Goal: Transaction & Acquisition: Purchase product/service

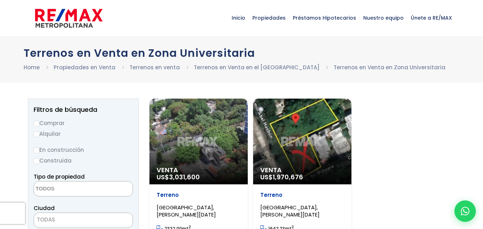
select select
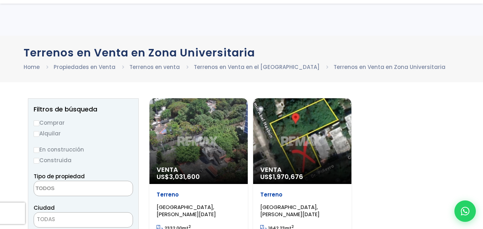
scroll to position [95, 0]
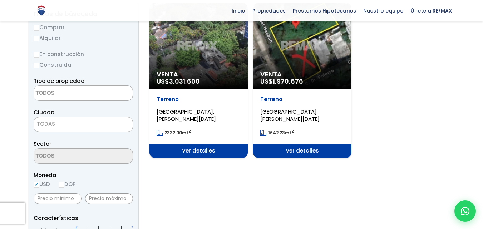
click at [296, 72] on span "Venta" at bounding box center [302, 74] width 84 height 7
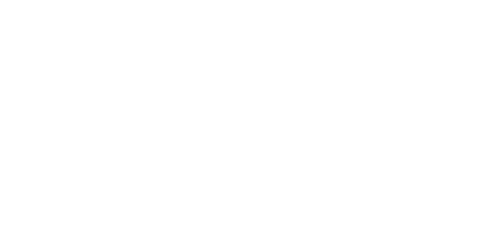
type input "1,970,676"
type input "591,203"
type input "985338"
type input "12"
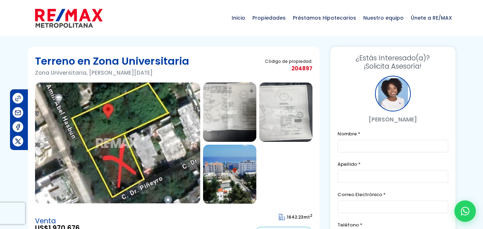
click at [227, 107] on img at bounding box center [229, 112] width 53 height 59
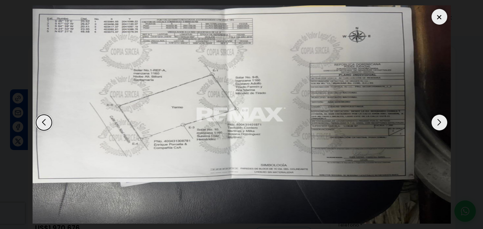
click at [437, 123] on div "Next slide" at bounding box center [439, 123] width 16 height 16
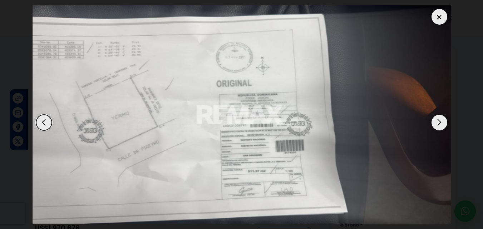
click at [46, 118] on div "Previous slide" at bounding box center [44, 123] width 16 height 16
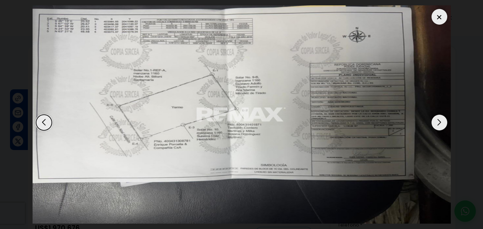
click at [46, 118] on div "Previous slide" at bounding box center [44, 123] width 16 height 16
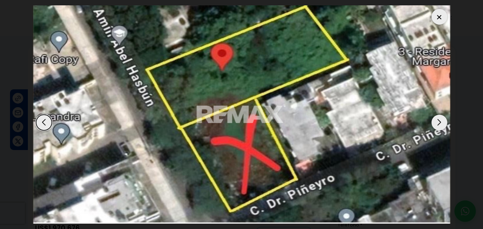
click at [441, 14] on div at bounding box center [439, 17] width 16 height 16
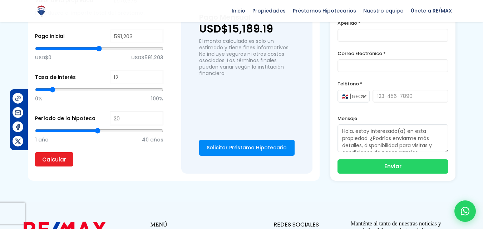
scroll to position [524, 0]
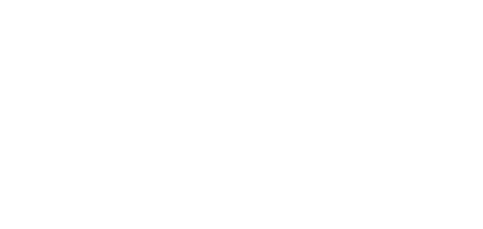
select select
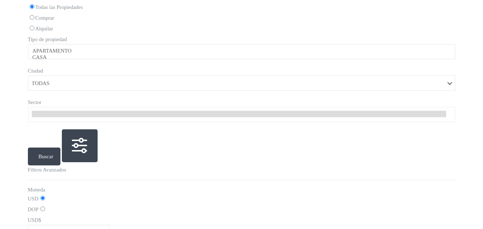
scroll to position [96, 0]
select select
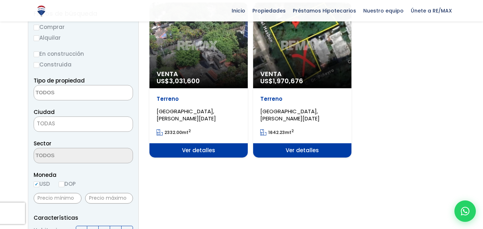
click at [181, 80] on span "3,031,600" at bounding box center [184, 80] width 31 height 9
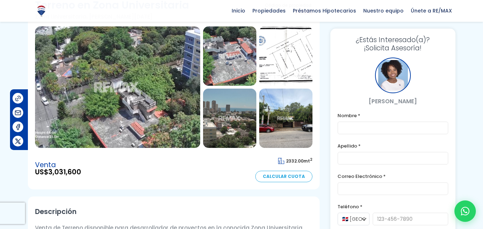
scroll to position [190, 0]
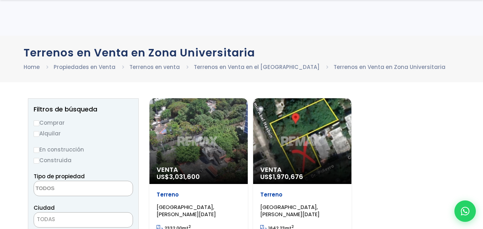
select select
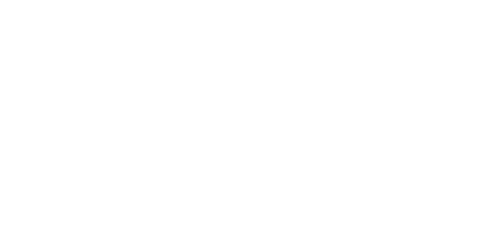
select select
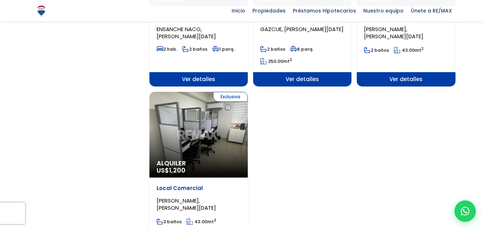
scroll to position [905, 0]
